Goal: Transaction & Acquisition: Purchase product/service

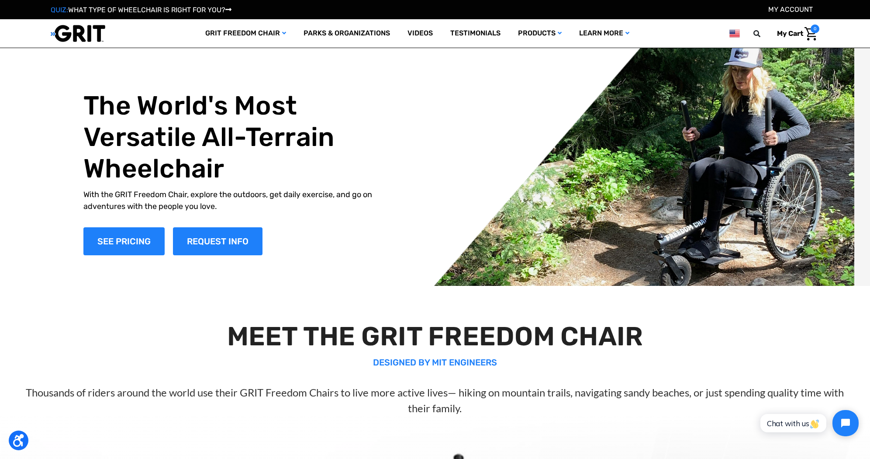
click at [800, 7] on link "My Account" at bounding box center [791, 9] width 45 height 8
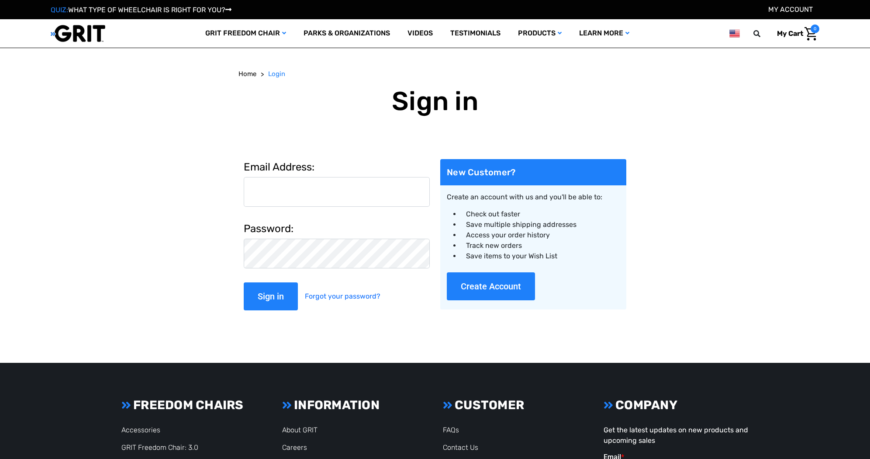
click at [313, 199] on input "Email Address:" at bounding box center [337, 192] width 186 height 30
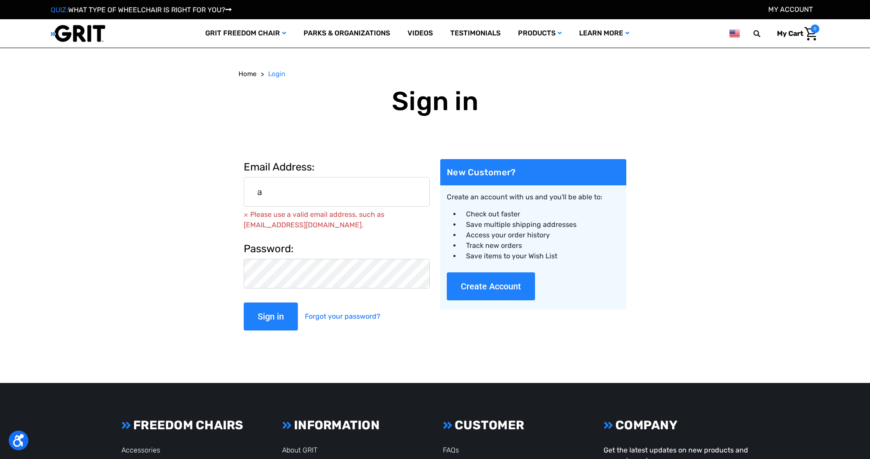
type input "[PERSON_NAME][EMAIL_ADDRESS][DOMAIN_NAME]"
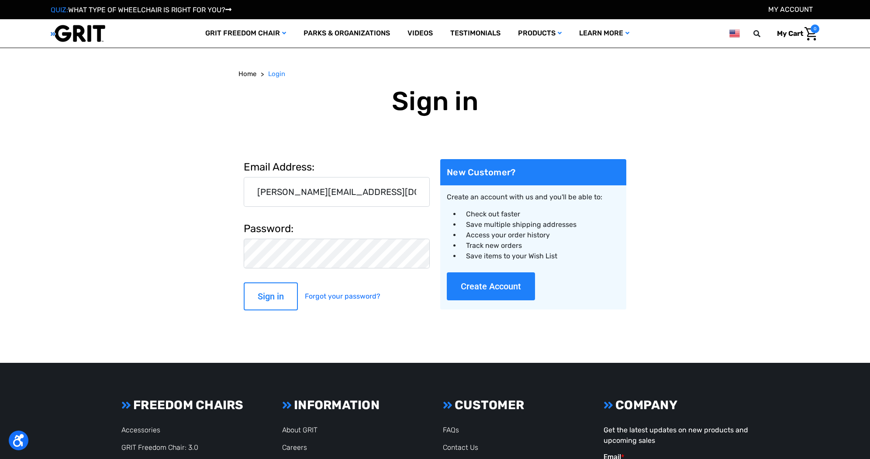
click at [267, 298] on input "Sign in" at bounding box center [271, 296] width 54 height 28
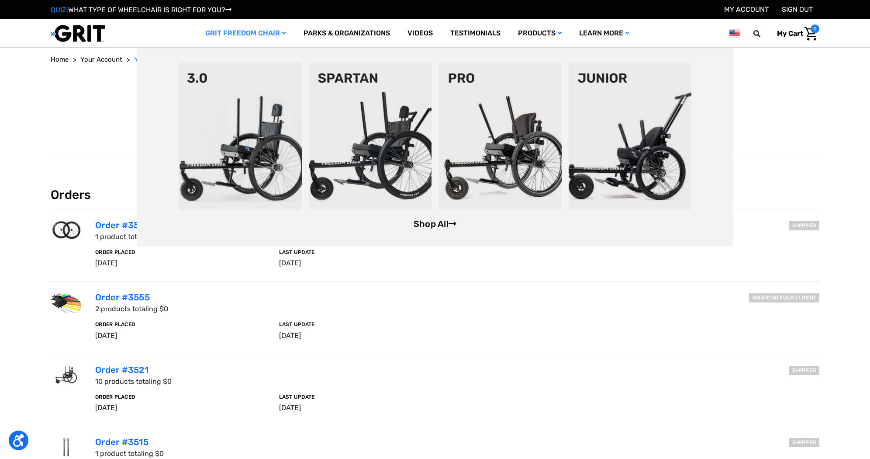
click at [420, 221] on link "Shop All" at bounding box center [435, 223] width 43 height 10
